Goal: Task Accomplishment & Management: Use online tool/utility

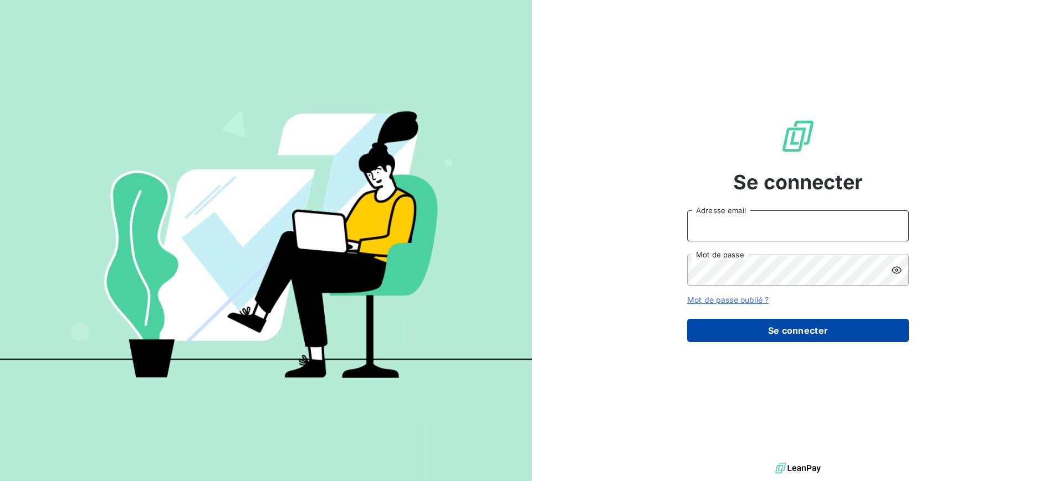
type input "[EMAIL_ADDRESS][DOMAIN_NAME]"
click at [800, 328] on button "Se connecter" at bounding box center [798, 330] width 222 height 23
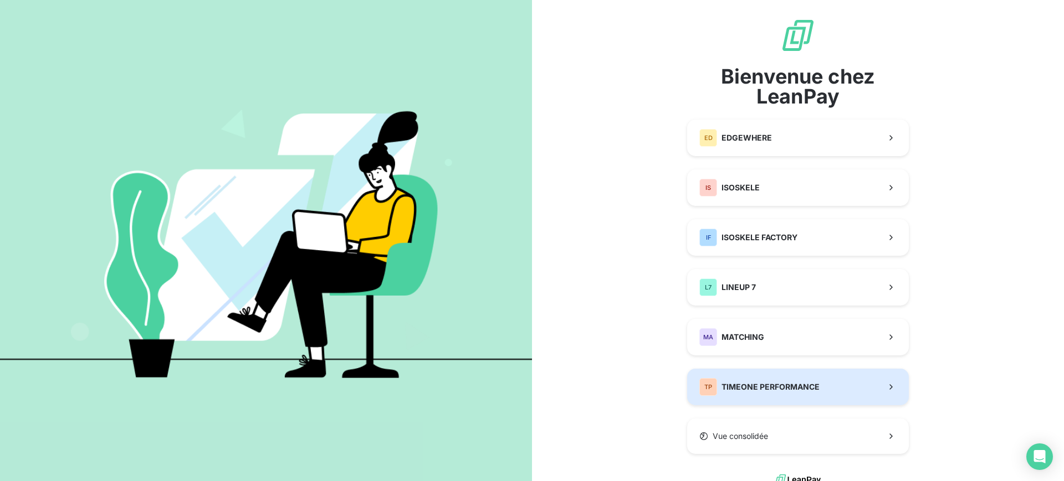
click at [796, 388] on span "TIMEONE PERFORMANCE" at bounding box center [770, 387] width 98 height 11
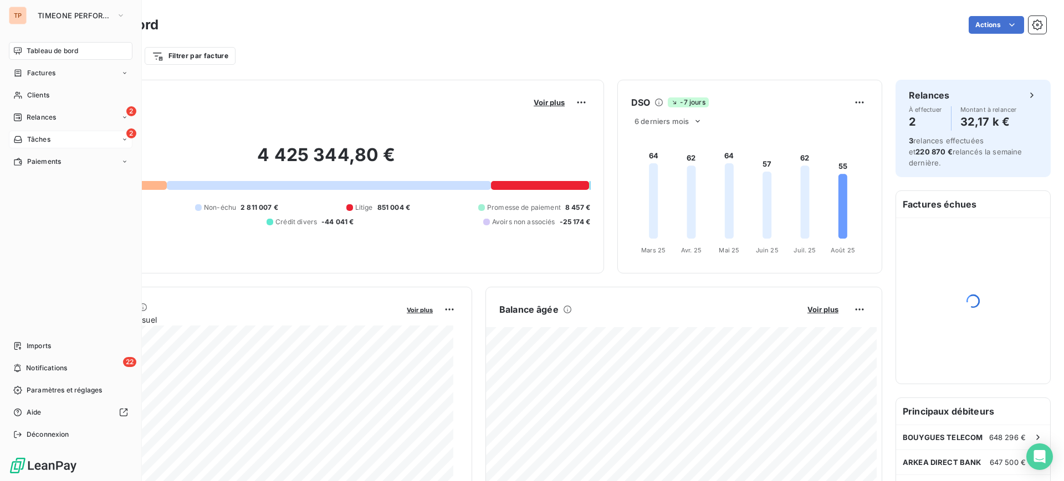
click at [84, 133] on div "2 Tâches" at bounding box center [71, 140] width 124 height 18
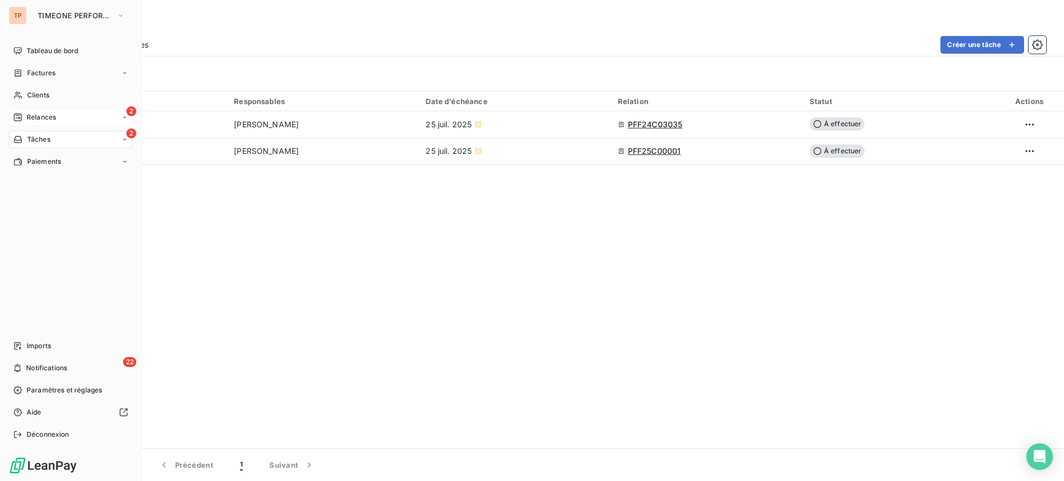
click at [65, 109] on div "2 Relances" at bounding box center [71, 118] width 124 height 18
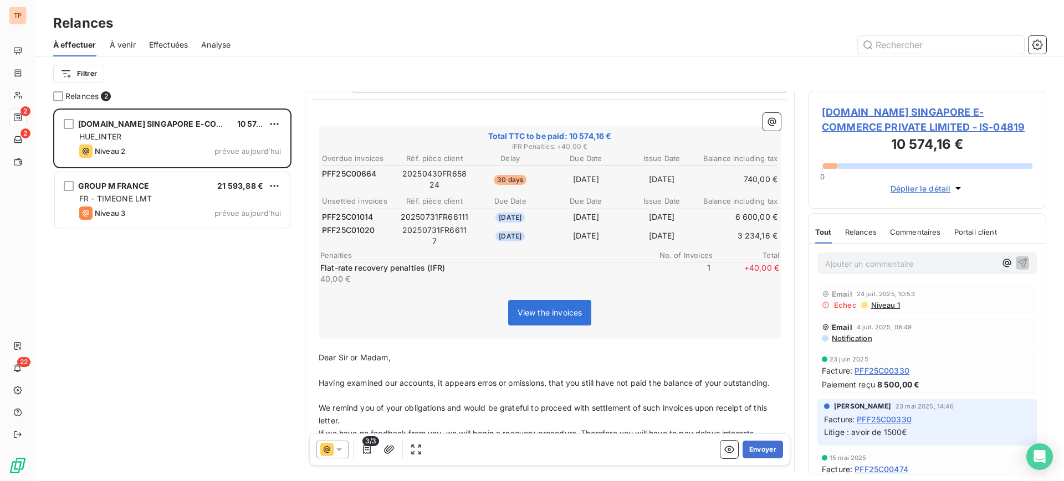
scroll to position [139, 0]
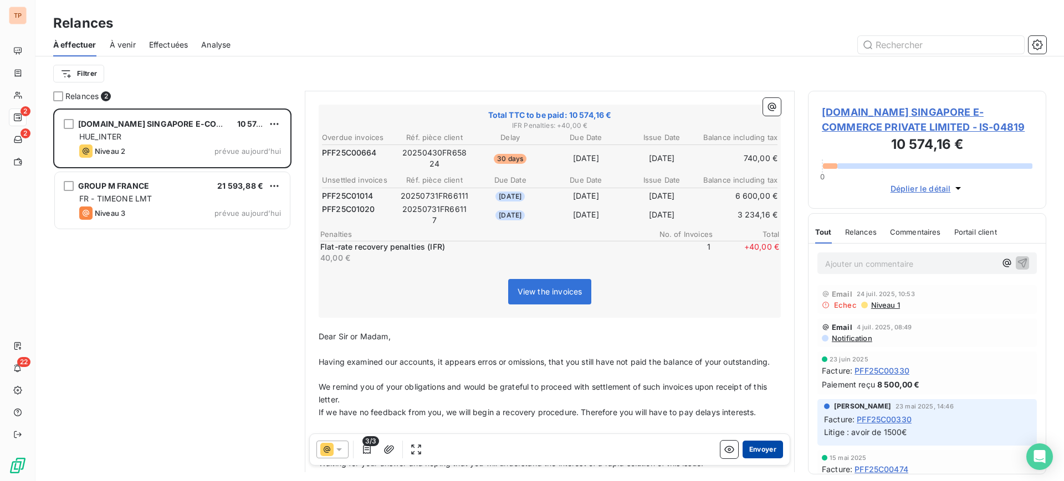
click at [752, 453] on button "Envoyer" at bounding box center [762, 450] width 40 height 18
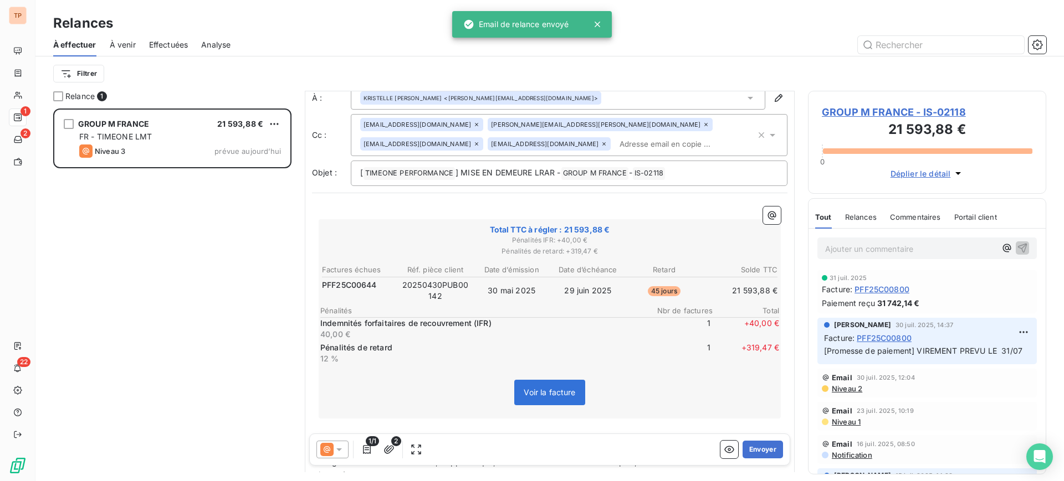
scroll to position [70, 0]
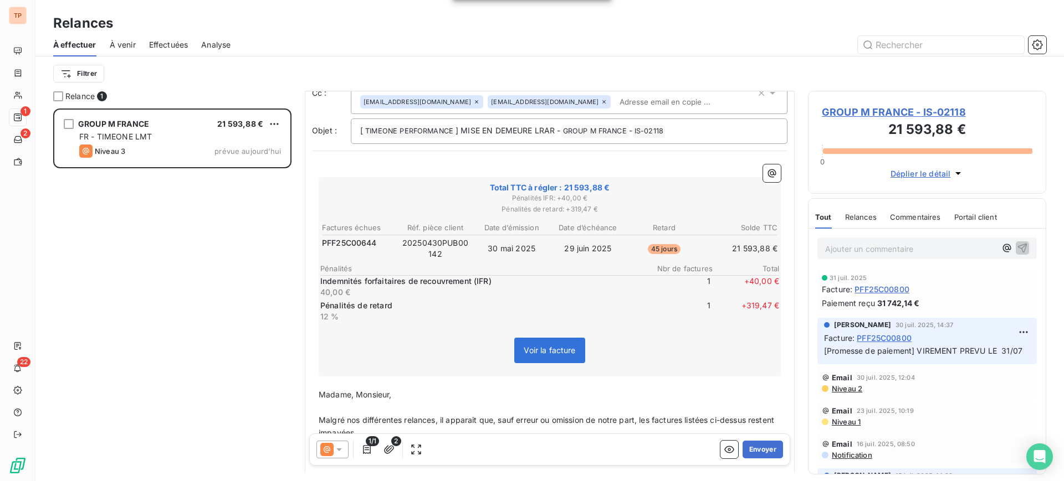
drag, startPoint x: 484, startPoint y: 303, endPoint x: 494, endPoint y: 282, distance: 23.5
click at [493, 298] on div "Indemnités forfaitaires de recouvrement (IFR) 40,00 € 1 + 40,00 € Pénalités de …" at bounding box center [549, 298] width 459 height 47
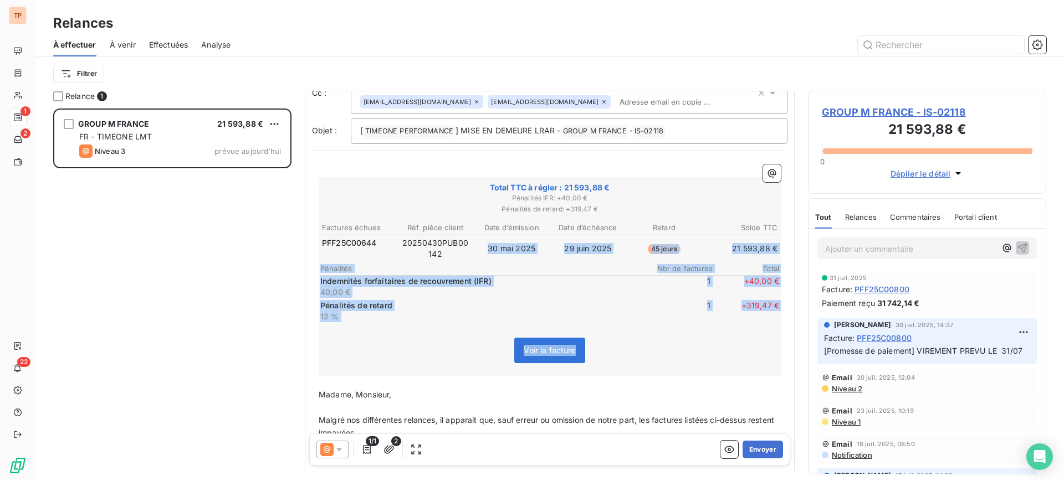
drag, startPoint x: 750, startPoint y: 250, endPoint x: 851, endPoint y: 250, distance: 101.4
click at [851, 250] on div "Relance 1 GROUP M FRANCE 21 593,88 € FR - TIMEONE LMT Niveau 3 prévue aujourd’h…" at bounding box center [549, 286] width 1028 height 391
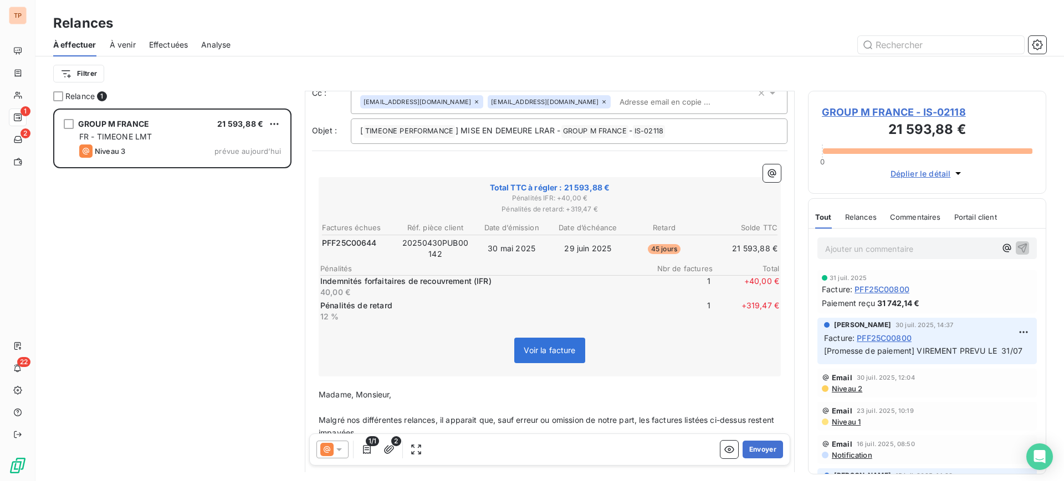
click at [599, 230] on th "Date d’échéance" at bounding box center [587, 228] width 75 height 12
drag, startPoint x: 381, startPoint y: 246, endPoint x: 320, endPoint y: 245, distance: 60.9
click at [319, 245] on div "Total TTC à régler : 21 593,88 € Pénalités IFR : + 40,00 € Pénalités de retard …" at bounding box center [550, 276] width 462 height 199
click at [335, 246] on span "PFF25C00644" at bounding box center [349, 243] width 55 height 11
drag, startPoint x: 400, startPoint y: 244, endPoint x: 457, endPoint y: 251, distance: 57.4
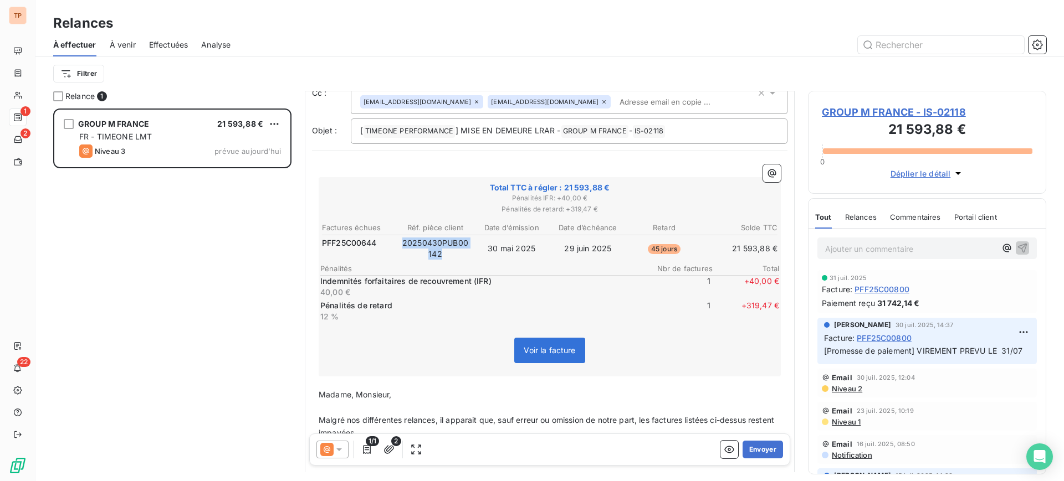
click at [457, 251] on td "20250430PUB00142" at bounding box center [435, 248] width 75 height 23
drag, startPoint x: 454, startPoint y: 251, endPoint x: 410, endPoint y: 244, distance: 43.8
click at [410, 244] on td "20250430PUB00142" at bounding box center [435, 248] width 75 height 23
drag, startPoint x: 392, startPoint y: 240, endPoint x: 455, endPoint y: 240, distance: 62.6
click at [455, 240] on tr "PFF25C00644 20250430PUB00142 30 mai 2025 29 juin 2025 45 jours 21 593,88 €" at bounding box center [549, 248] width 456 height 23
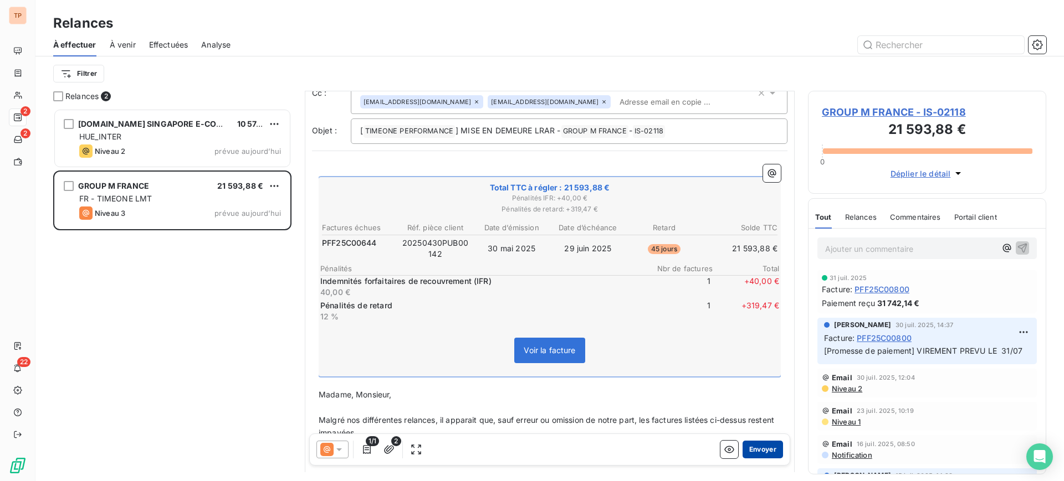
click at [754, 456] on button "Envoyer" at bounding box center [762, 450] width 40 height 18
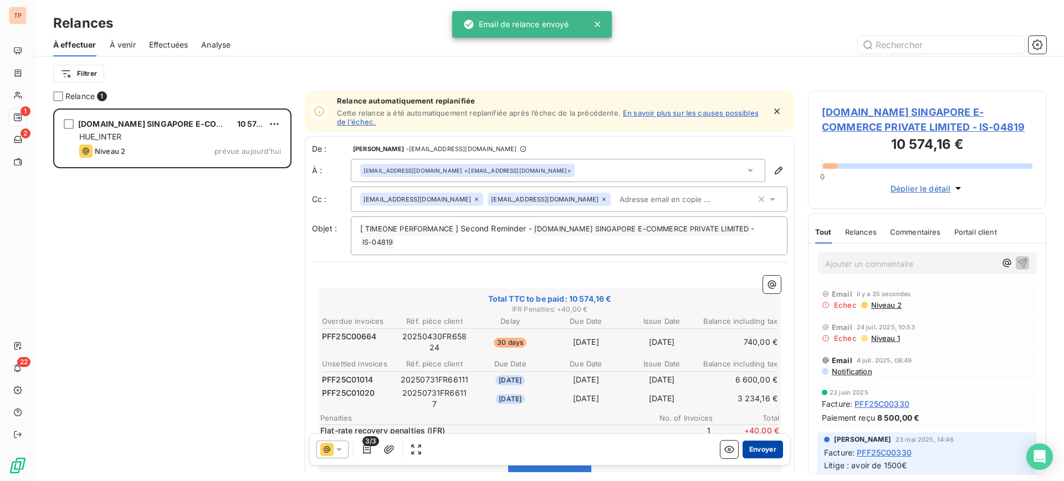
click at [767, 449] on button "Envoyer" at bounding box center [762, 450] width 40 height 18
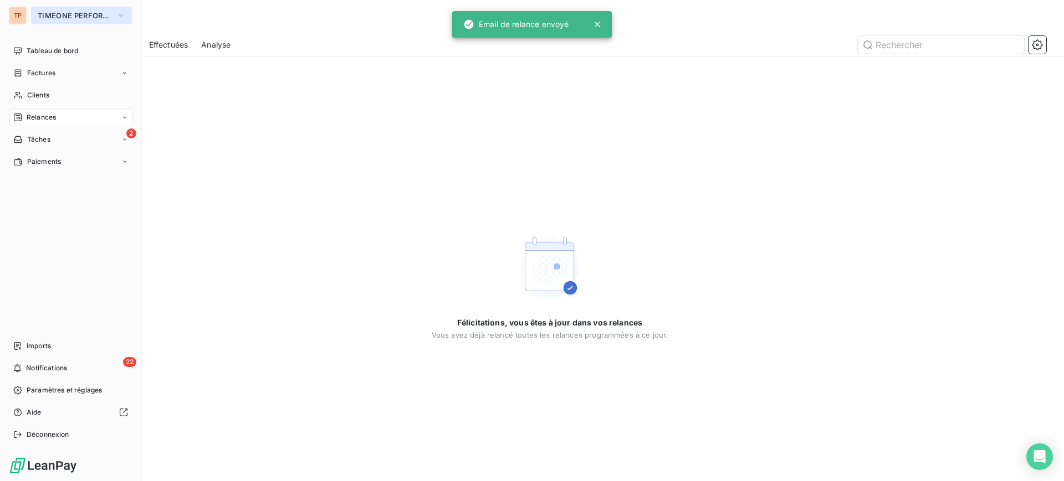
click at [96, 9] on button "TIMEONE PERFORMANCE" at bounding box center [81, 16] width 101 height 18
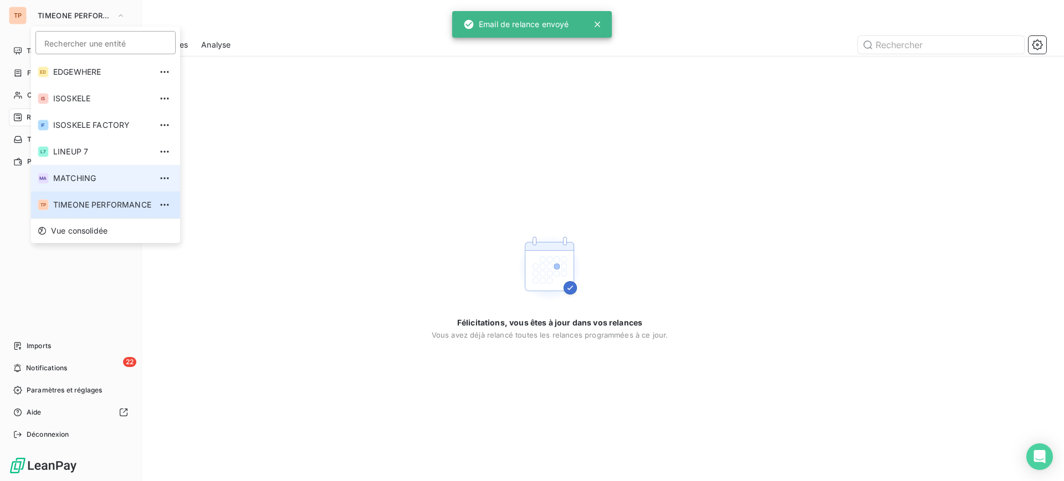
click at [108, 177] on span "MATCHING" at bounding box center [102, 178] width 98 height 11
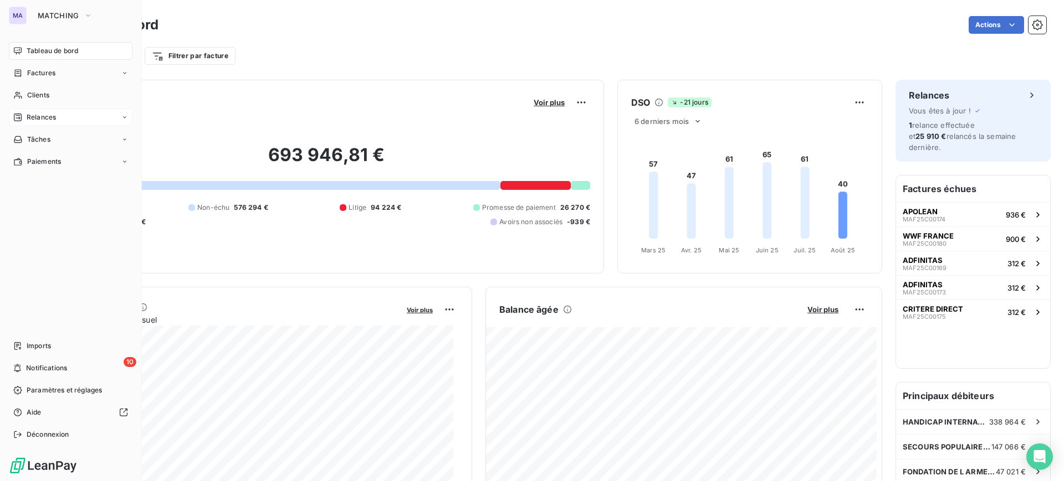
click at [25, 121] on div "Relances" at bounding box center [34, 117] width 43 height 10
